Goal: Check status: Check status

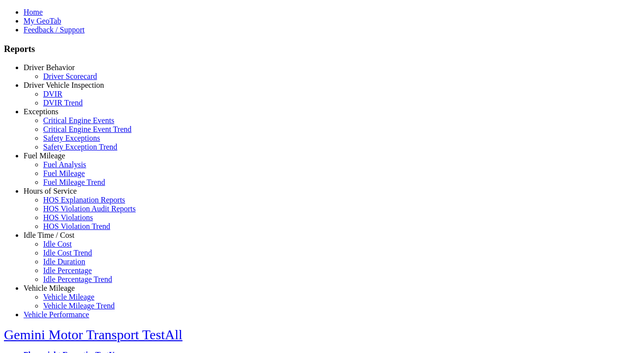
click at [56, 72] on link "Driver Behavior" at bounding box center [49, 67] width 51 height 8
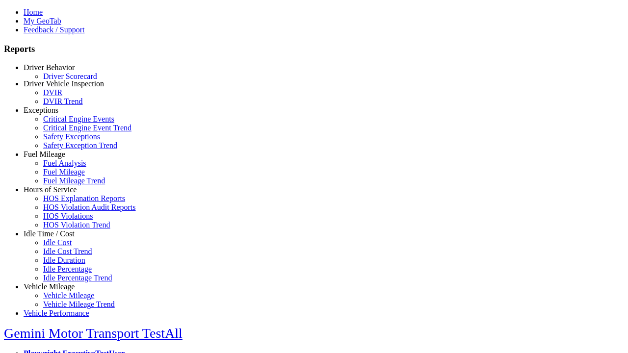
click at [64, 80] on link "Driver Scorecard" at bounding box center [70, 76] width 54 height 8
